Goal: Communication & Community: Answer question/provide support

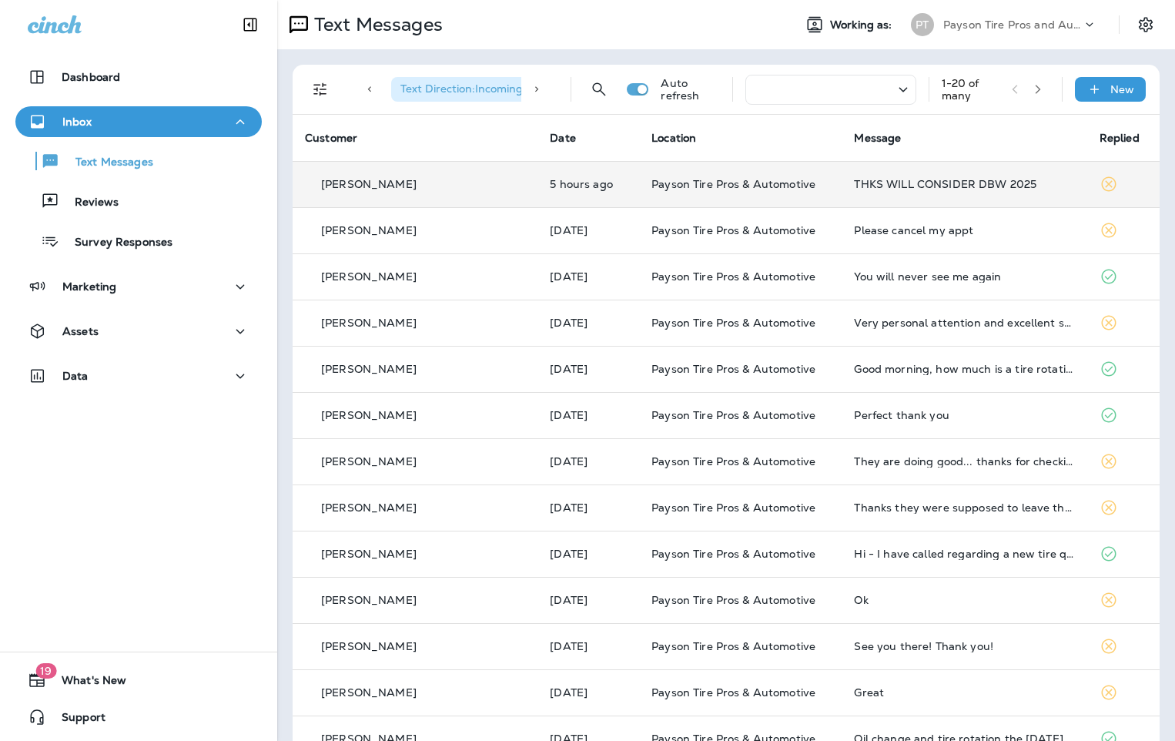
click at [614, 192] on td "5 hours ago" at bounding box center [589, 184] width 102 height 46
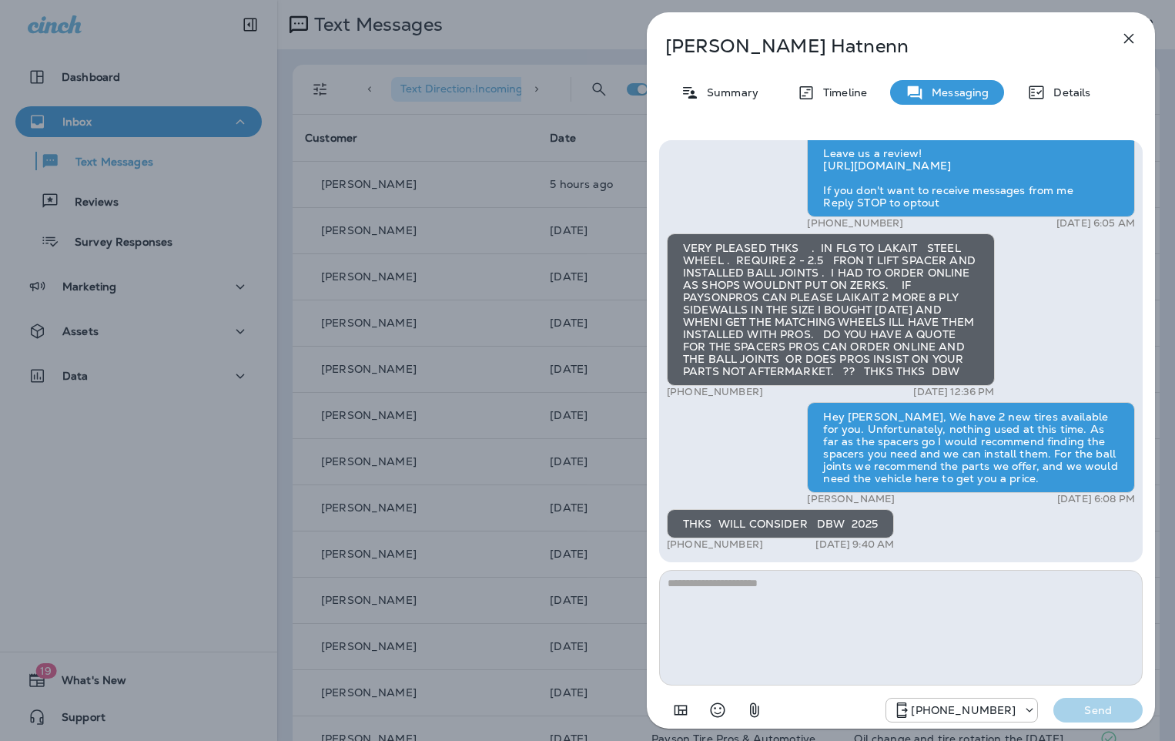
click at [440, 408] on div "Duane Hatnenn Summary Timeline Messaging Details Hello Duane, Hope all is well!…" at bounding box center [587, 370] width 1175 height 741
